Goal: Use online tool/utility: Use online tool/utility

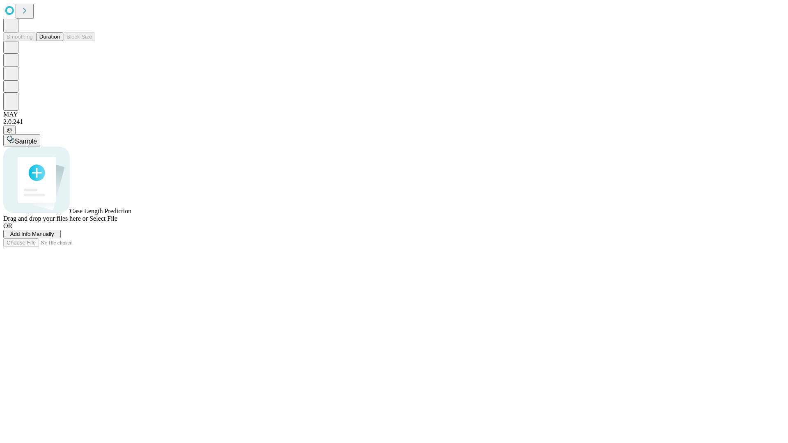
click at [60, 41] on button "Duration" at bounding box center [49, 36] width 27 height 9
click at [117, 222] on span "Select File" at bounding box center [104, 218] width 28 height 7
